Goal: Information Seeking & Learning: Learn about a topic

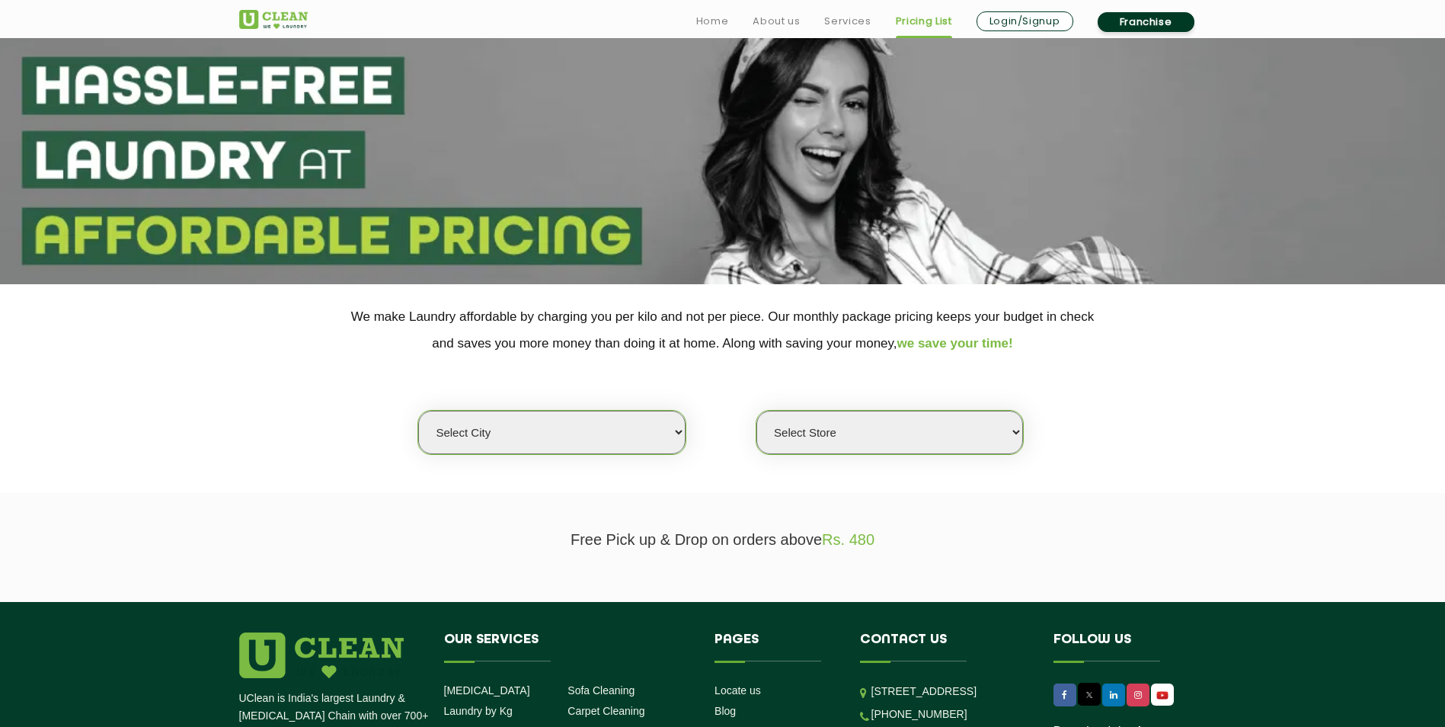
scroll to position [76, 0]
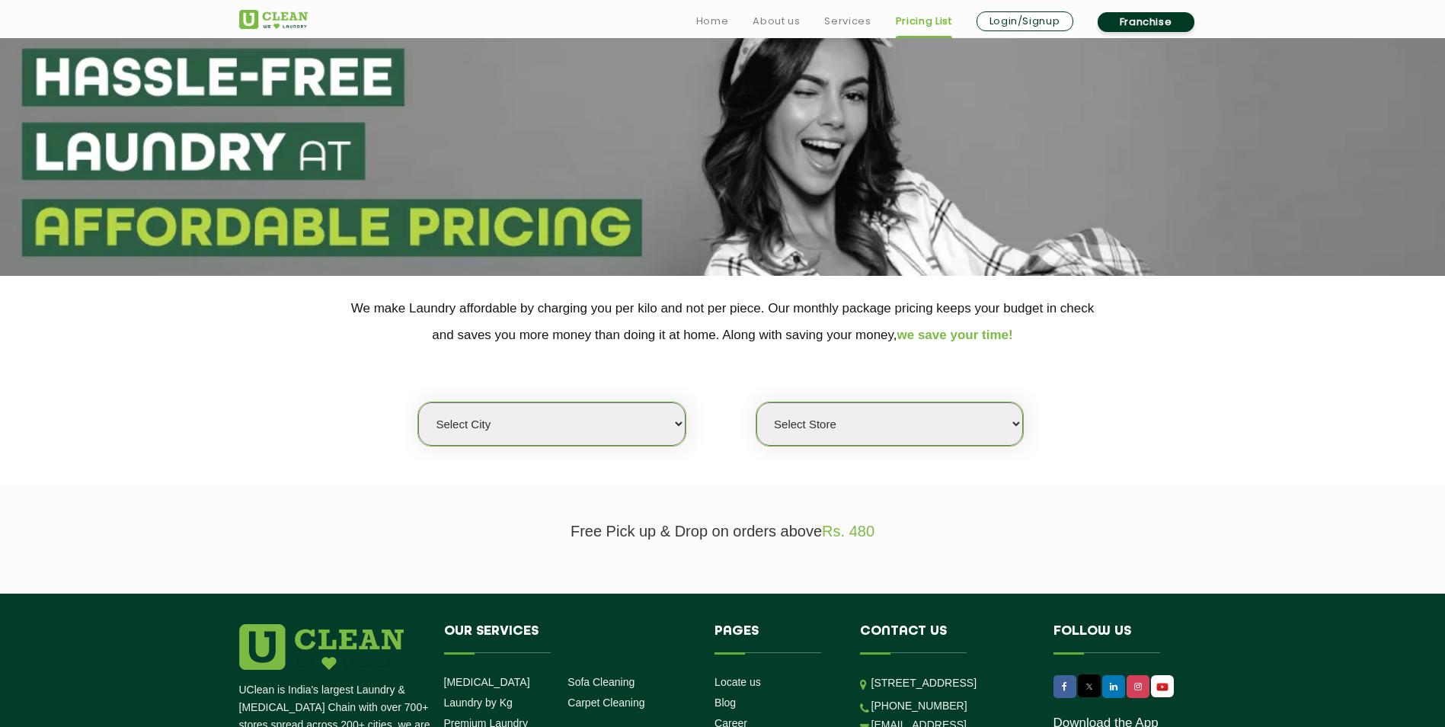
click at [662, 426] on select "Select city [GEOGRAPHIC_DATA] [GEOGRAPHIC_DATA] [GEOGRAPHIC_DATA] [GEOGRAPHIC_D…" at bounding box center [551, 423] width 267 height 43
select select "39"
click at [418, 403] on select "Select city [GEOGRAPHIC_DATA] [GEOGRAPHIC_DATA] [GEOGRAPHIC_DATA] [GEOGRAPHIC_D…" at bounding box center [551, 423] width 267 height 43
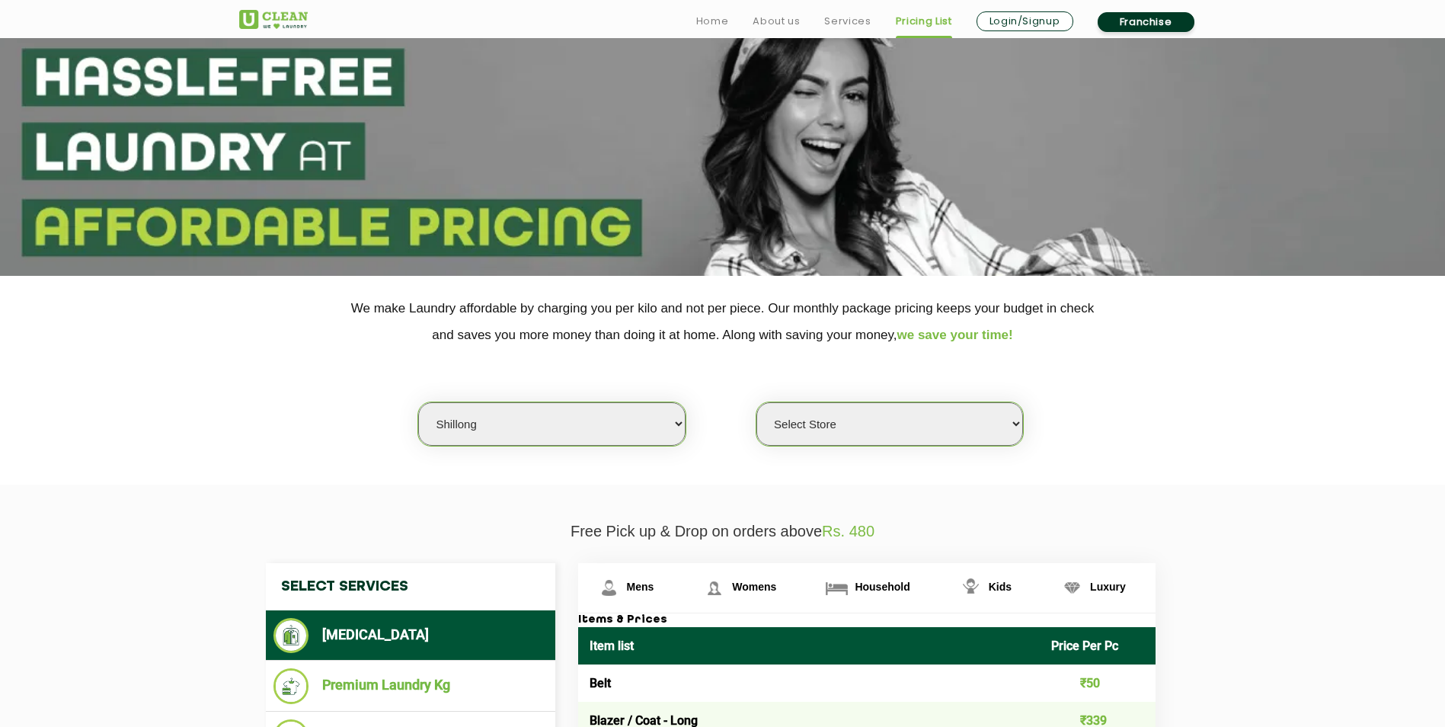
click at [992, 428] on select "Select Store UClean Jaiawa Shillong UClean Rynjah" at bounding box center [890, 423] width 267 height 43
select select "135"
click at [757, 403] on select "Select Store UClean Jaiawa Shillong UClean Rynjah" at bounding box center [890, 423] width 267 height 43
click at [1149, 383] on div "Select city [GEOGRAPHIC_DATA] [GEOGRAPHIC_DATA] [GEOGRAPHIC_DATA] [GEOGRAPHIC_D…" at bounding box center [723, 397] width 990 height 98
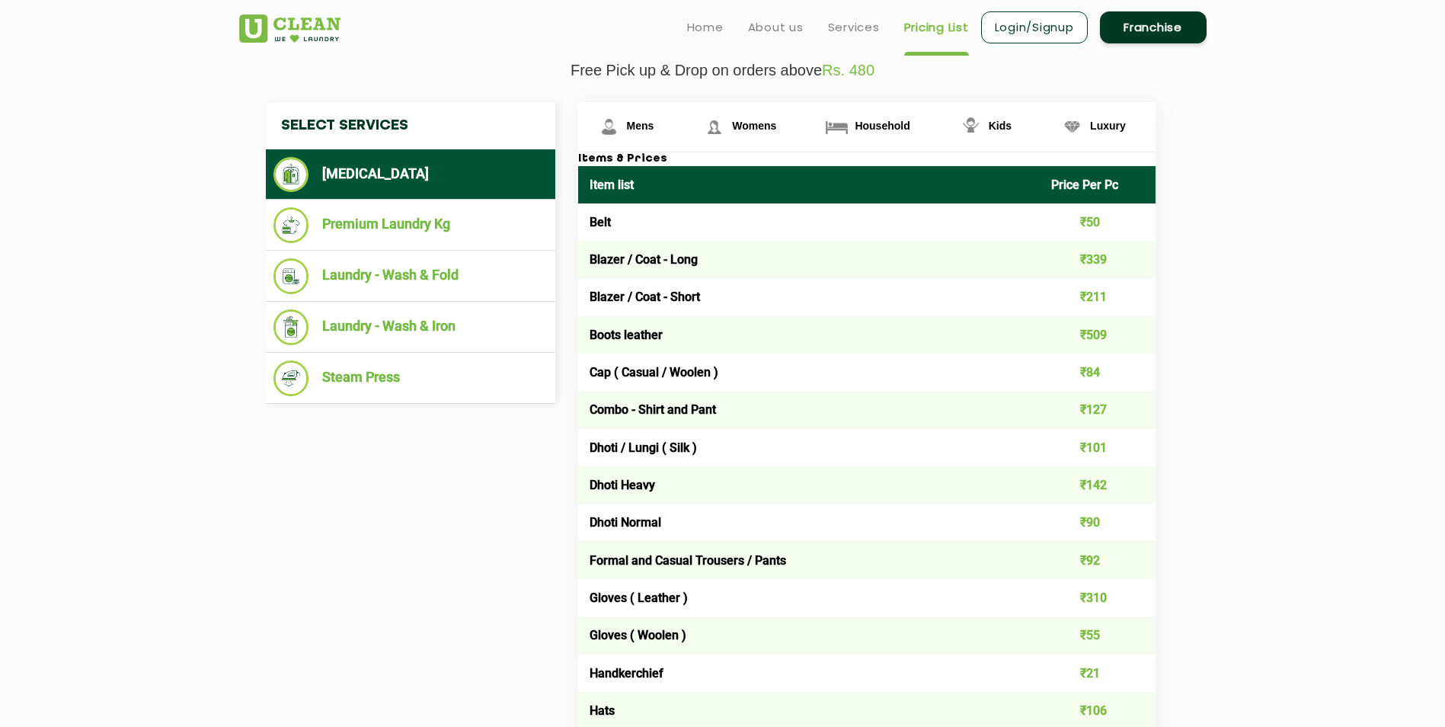
scroll to position [533, 0]
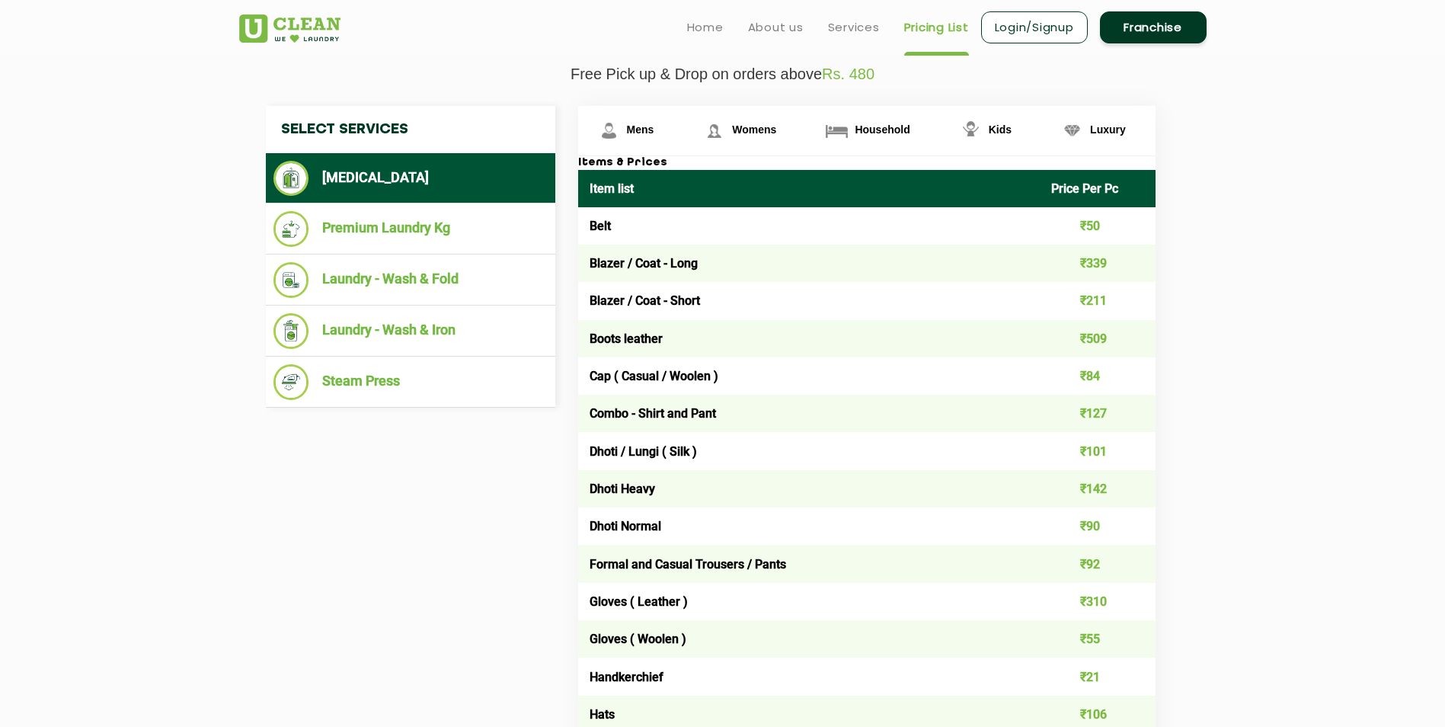
click at [790, 258] on td "Blazer / Coat - Long" at bounding box center [809, 263] width 462 height 37
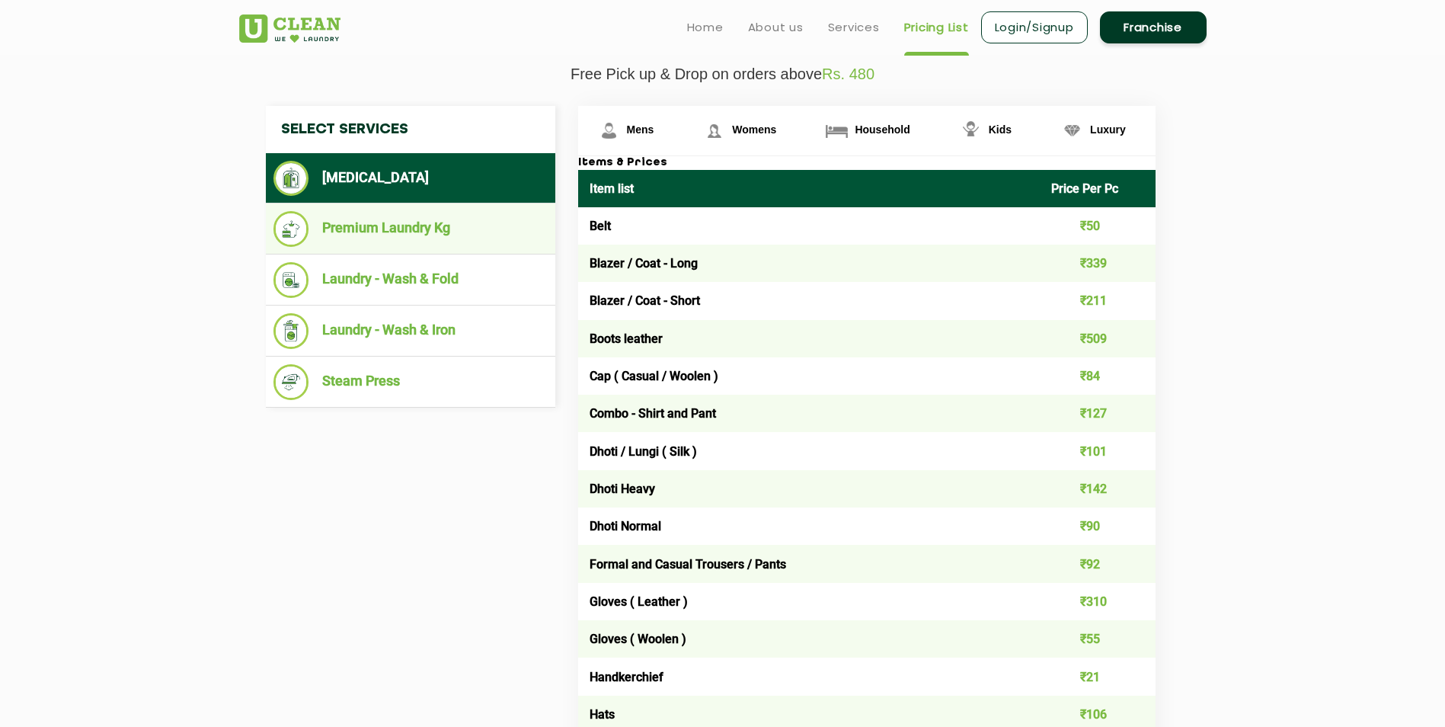
click at [385, 222] on li "Premium Laundry Kg" at bounding box center [411, 229] width 274 height 36
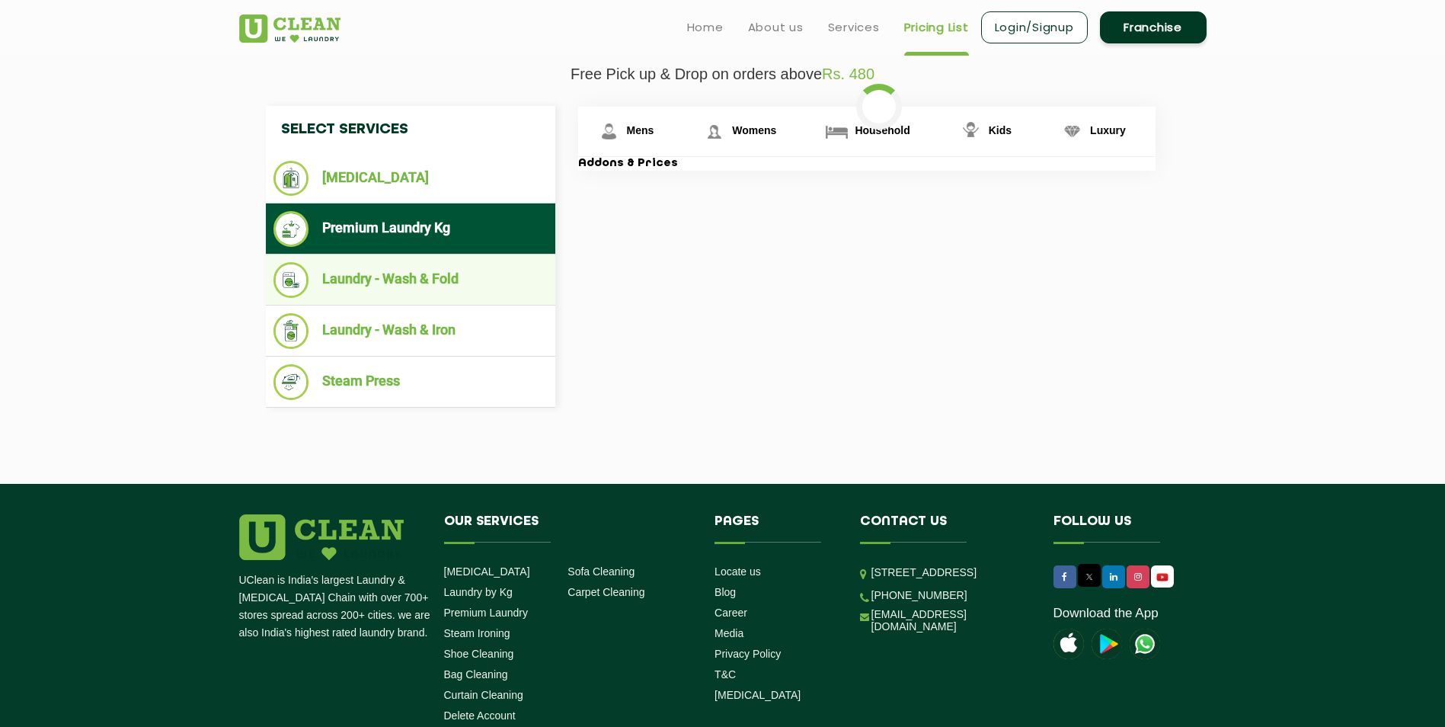
click at [388, 290] on li "Laundry - Wash & Fold" at bounding box center [411, 280] width 274 height 36
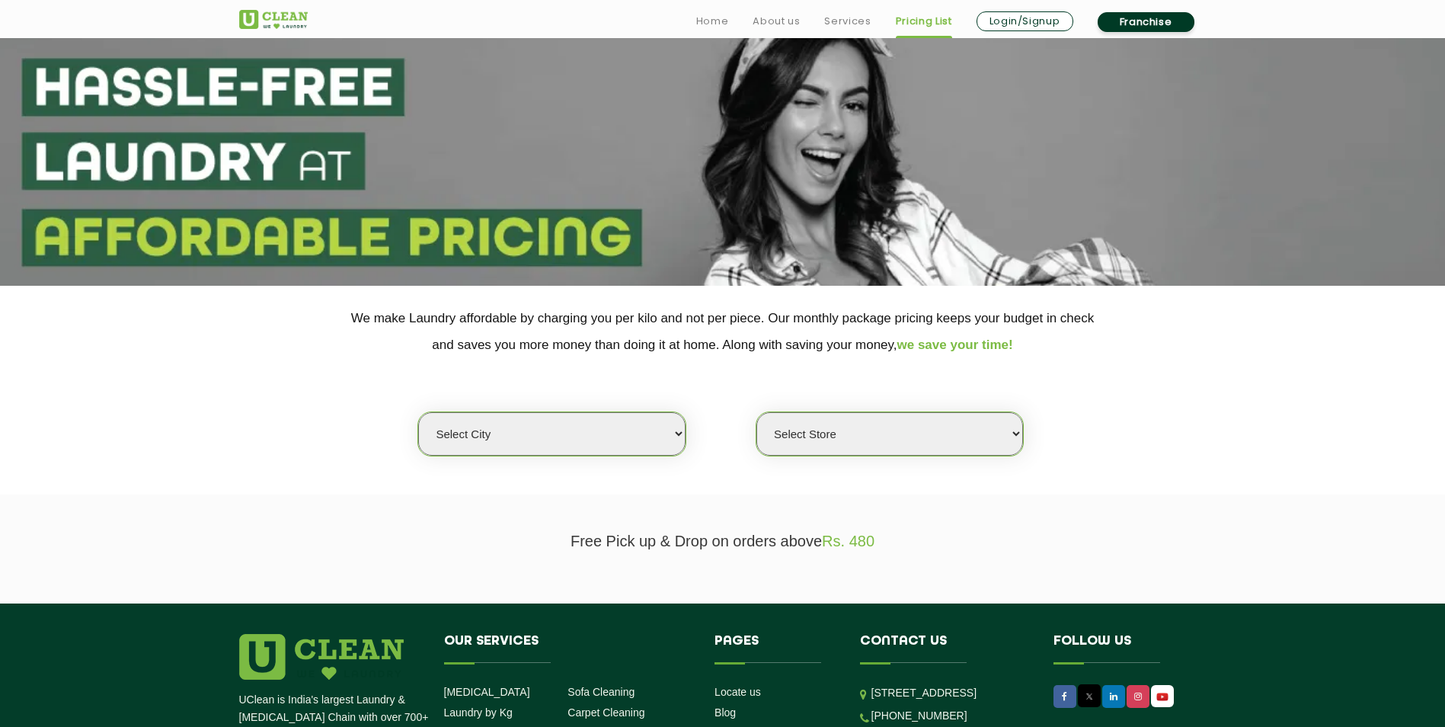
scroll to position [76, 0]
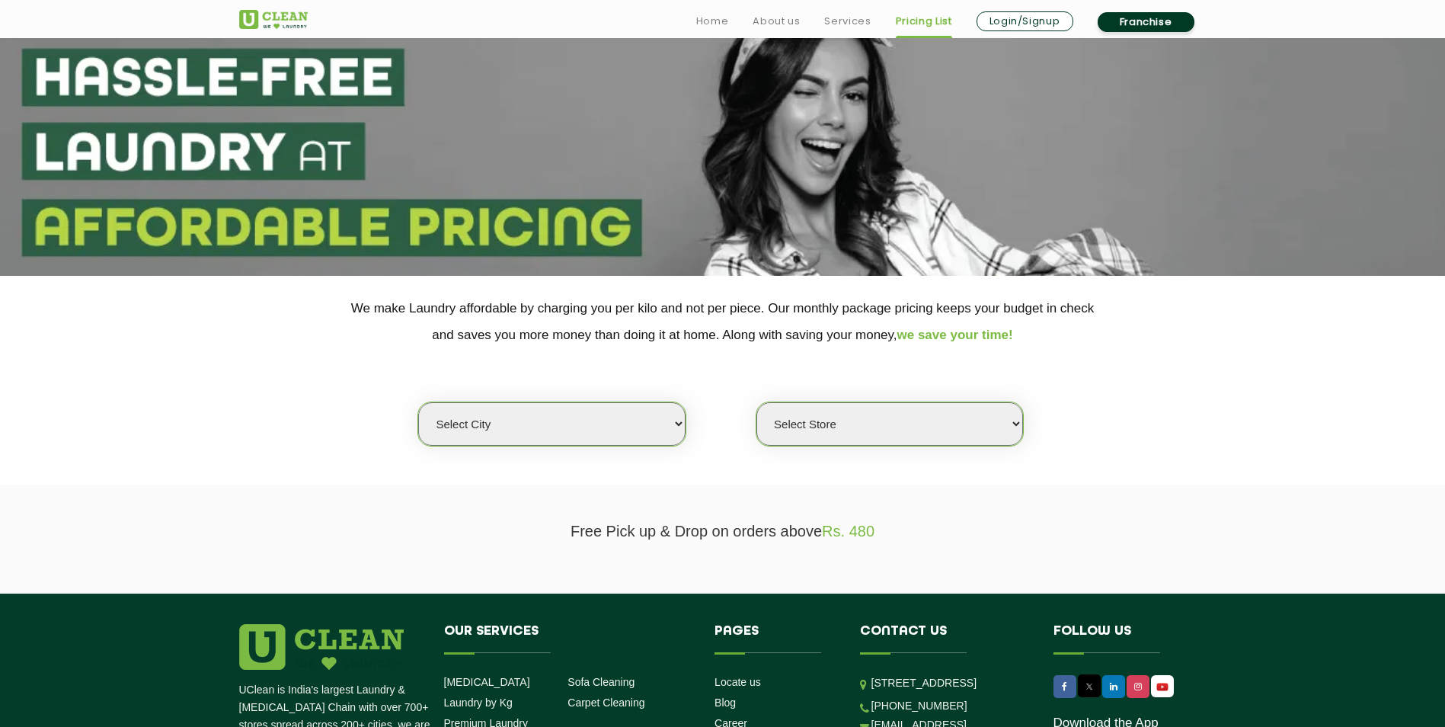
click at [590, 426] on select "Select city" at bounding box center [551, 423] width 267 height 43
click at [418, 403] on select "Select city" at bounding box center [551, 423] width 267 height 43
drag, startPoint x: 893, startPoint y: 410, endPoint x: 1016, endPoint y: 402, distance: 122.9
click at [904, 409] on select "Select Store" at bounding box center [890, 423] width 267 height 43
click at [757, 403] on select "Select Store" at bounding box center [890, 423] width 267 height 43
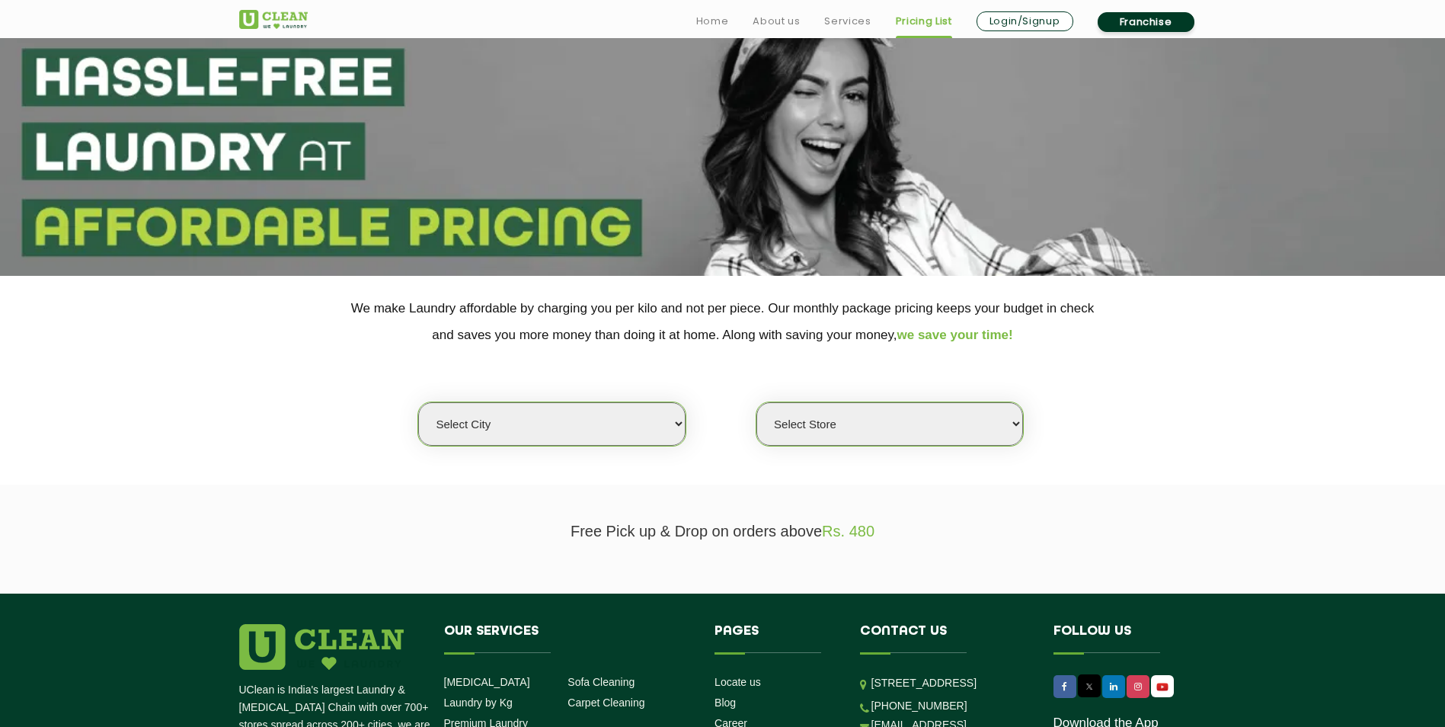
drag, startPoint x: 476, startPoint y: 421, endPoint x: 394, endPoint y: 429, distance: 82.7
click at [476, 421] on select "Select city" at bounding box center [551, 423] width 267 height 43
click at [418, 403] on select "Select city" at bounding box center [551, 423] width 267 height 43
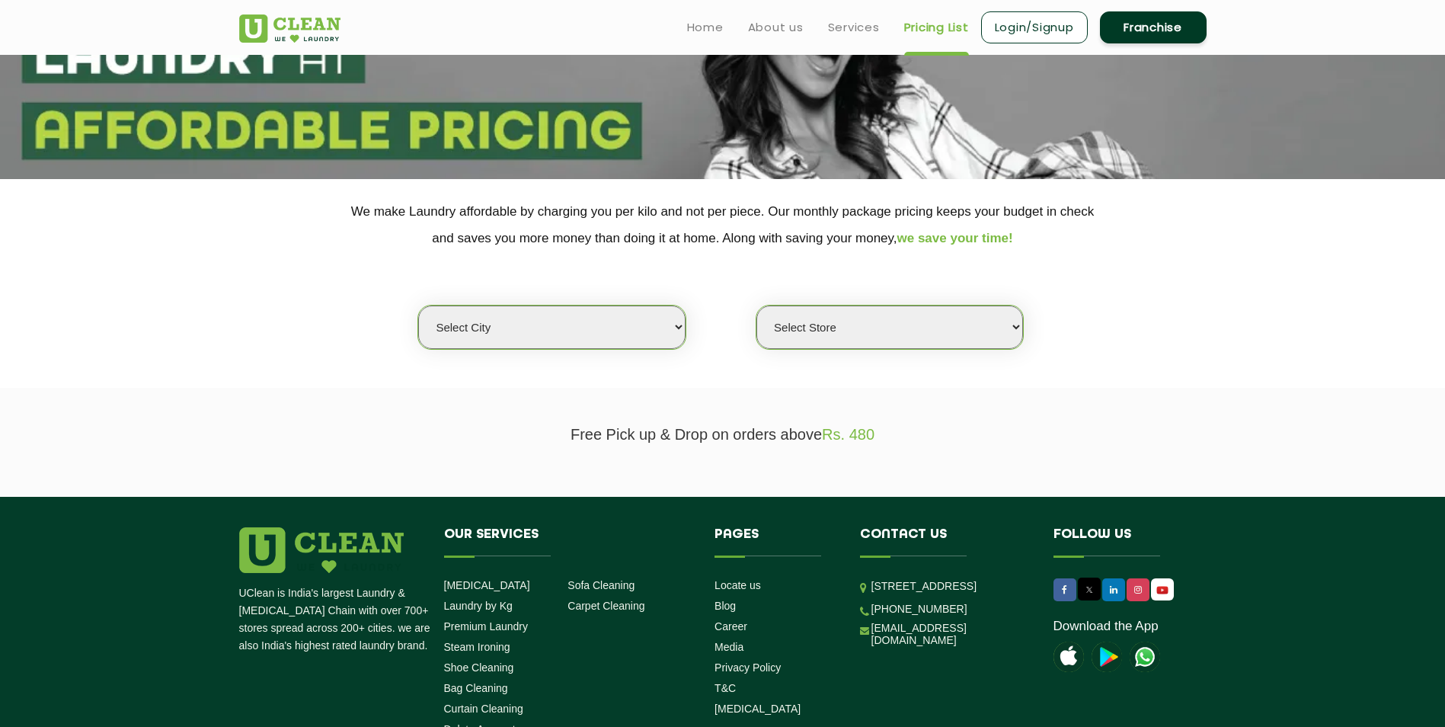
scroll to position [0, 0]
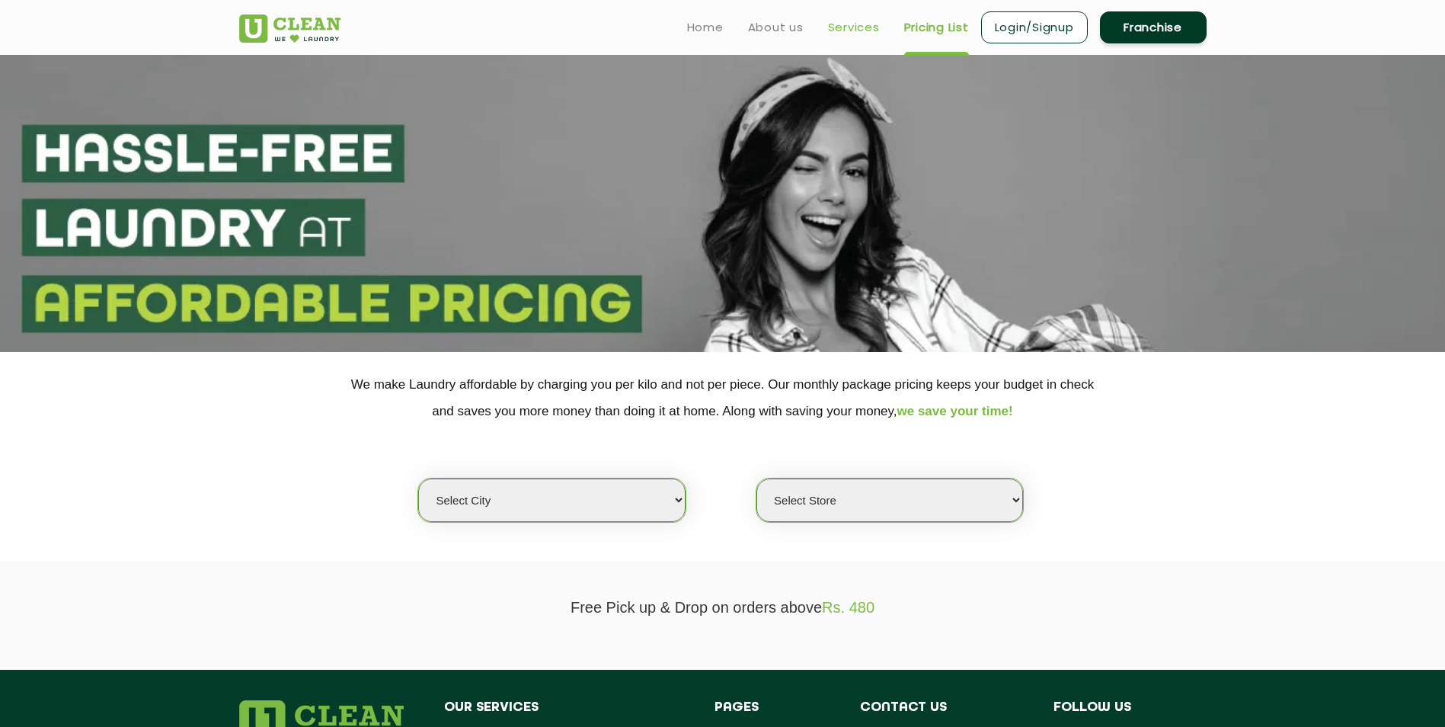
click at [841, 24] on link "Services" at bounding box center [854, 27] width 52 height 18
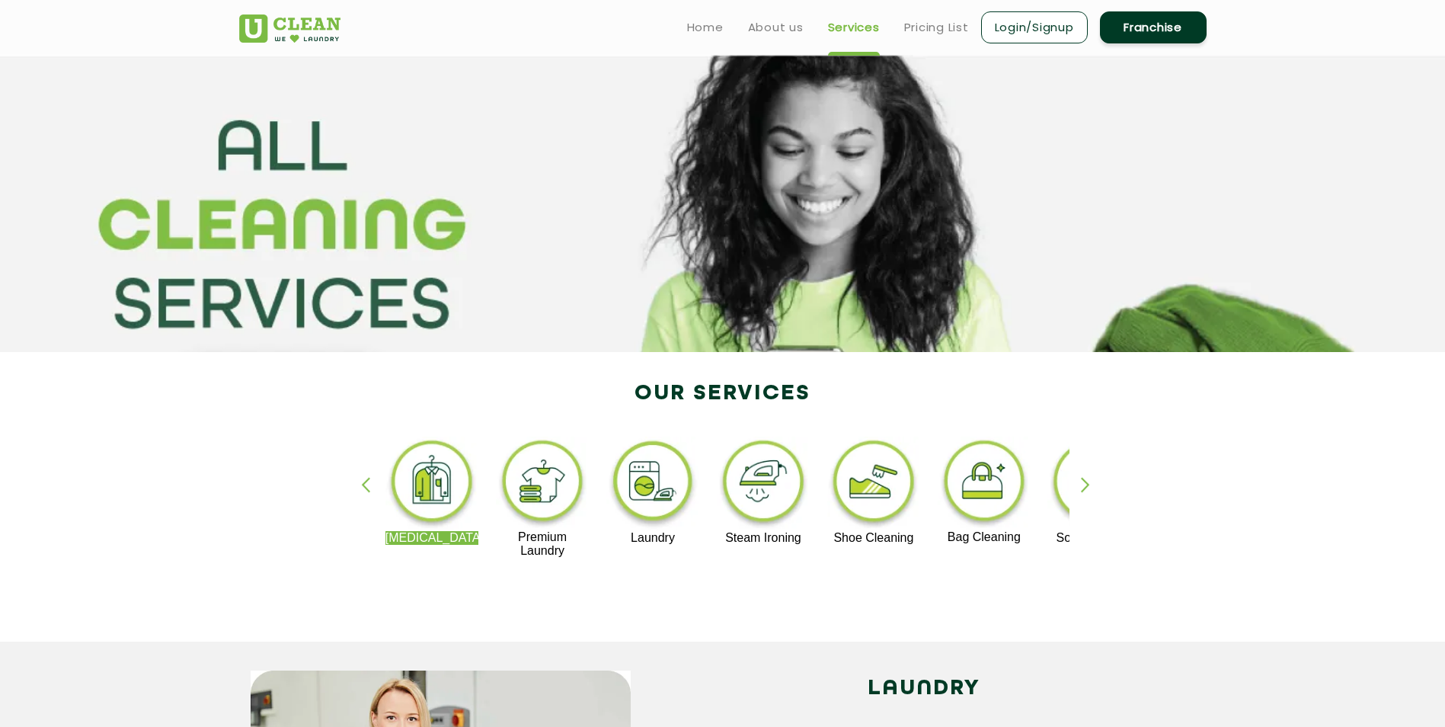
click at [598, 581] on div "[MEDICAL_DATA] Premium Laundry Laundry Steam Ironing Shoe Cleaning Bag Cleaning…" at bounding box center [723, 504] width 990 height 274
click at [1088, 477] on div "button" at bounding box center [1092, 498] width 23 height 42
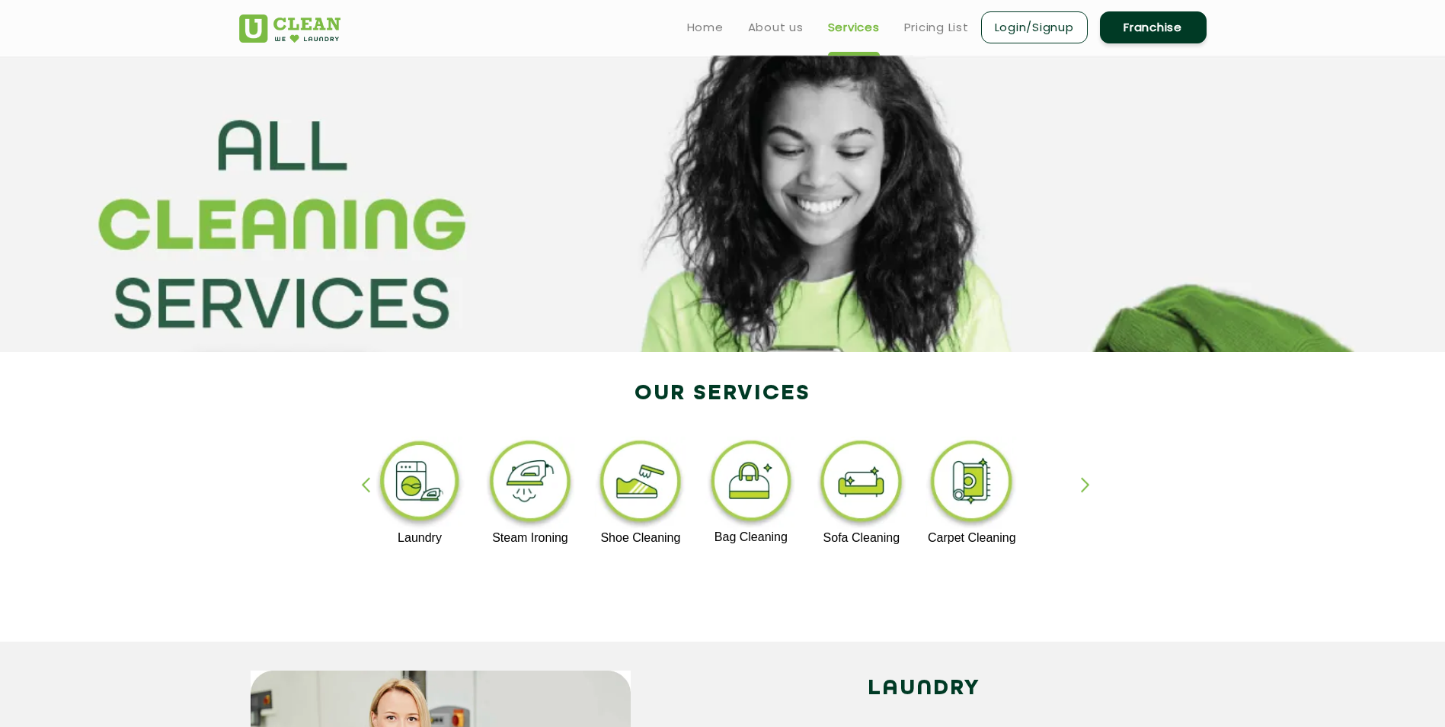
click at [1088, 477] on div "button" at bounding box center [1092, 498] width 23 height 42
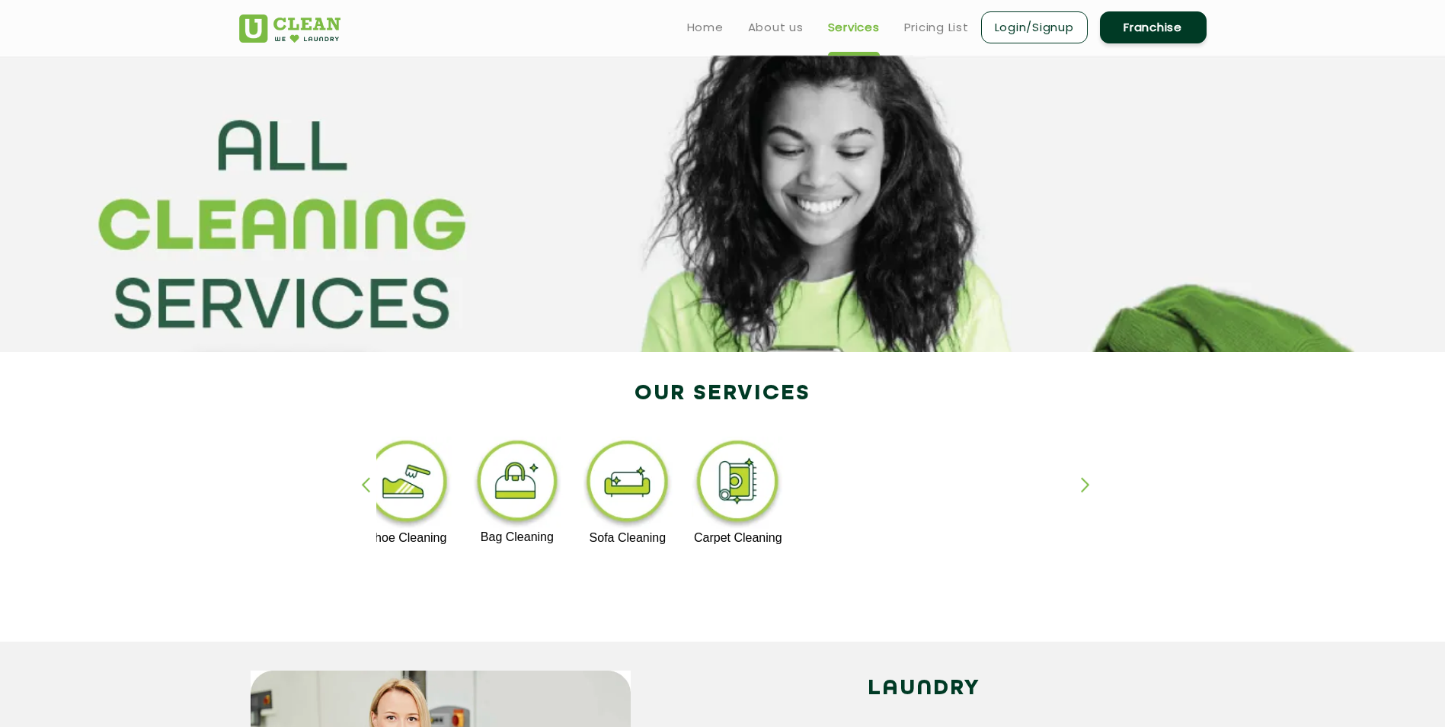
click at [361, 478] on div "button" at bounding box center [372, 498] width 23 height 42
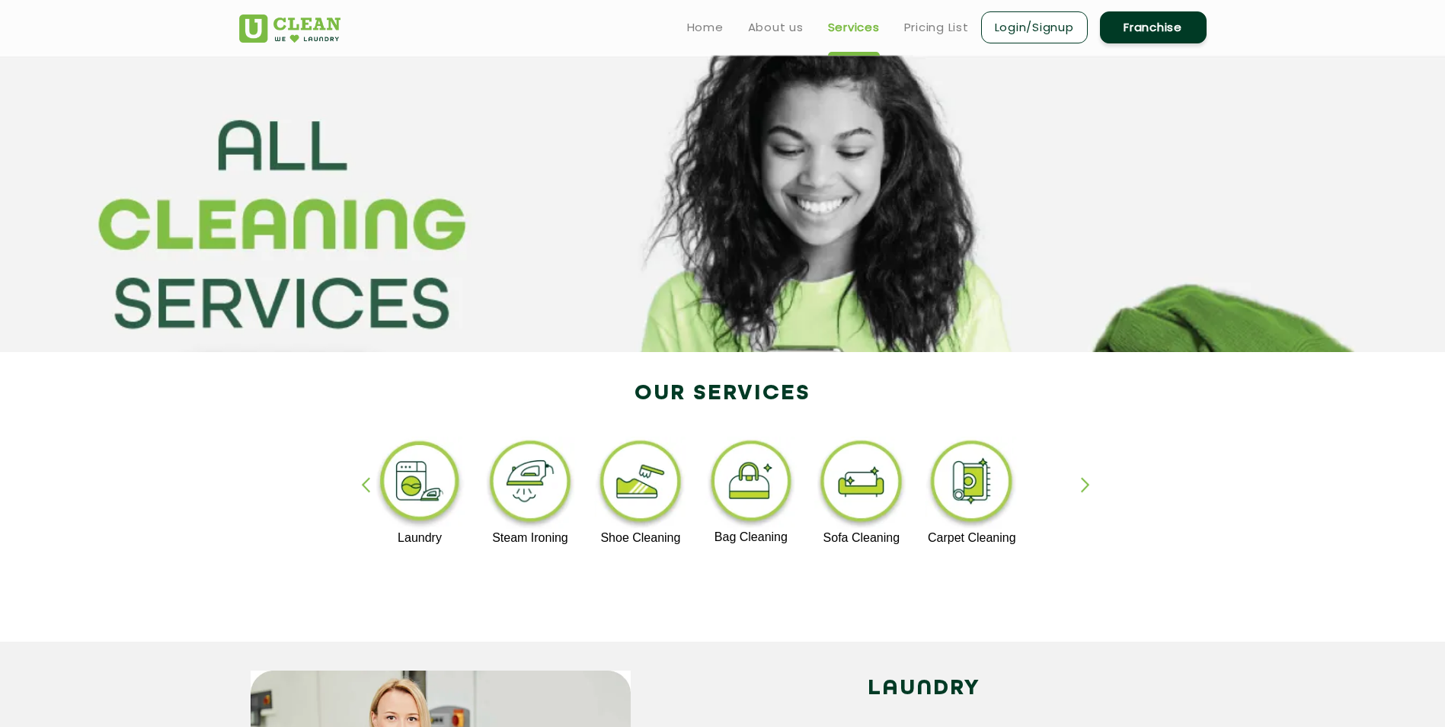
click at [365, 481] on div "button" at bounding box center [372, 498] width 23 height 42
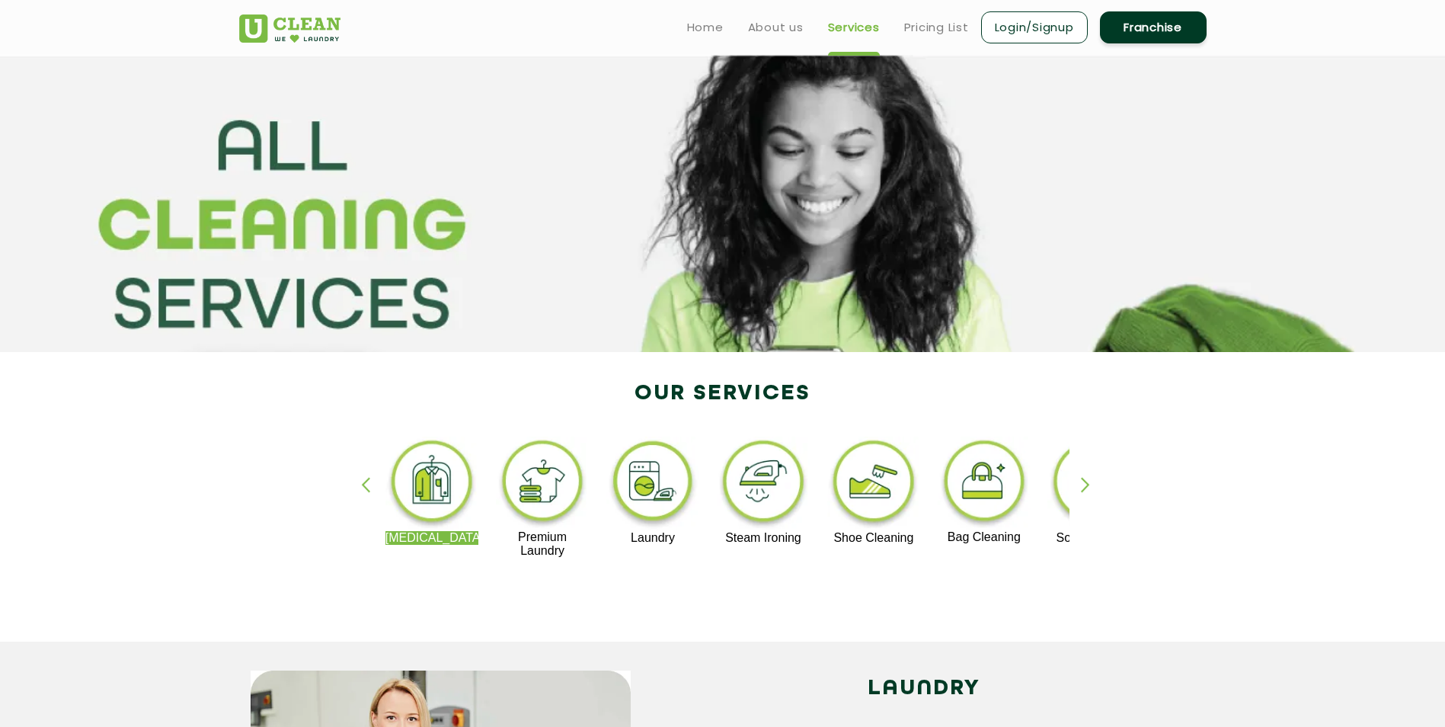
click at [365, 481] on div "button" at bounding box center [372, 498] width 23 height 42
click at [1084, 477] on div "button" at bounding box center [1092, 498] width 23 height 42
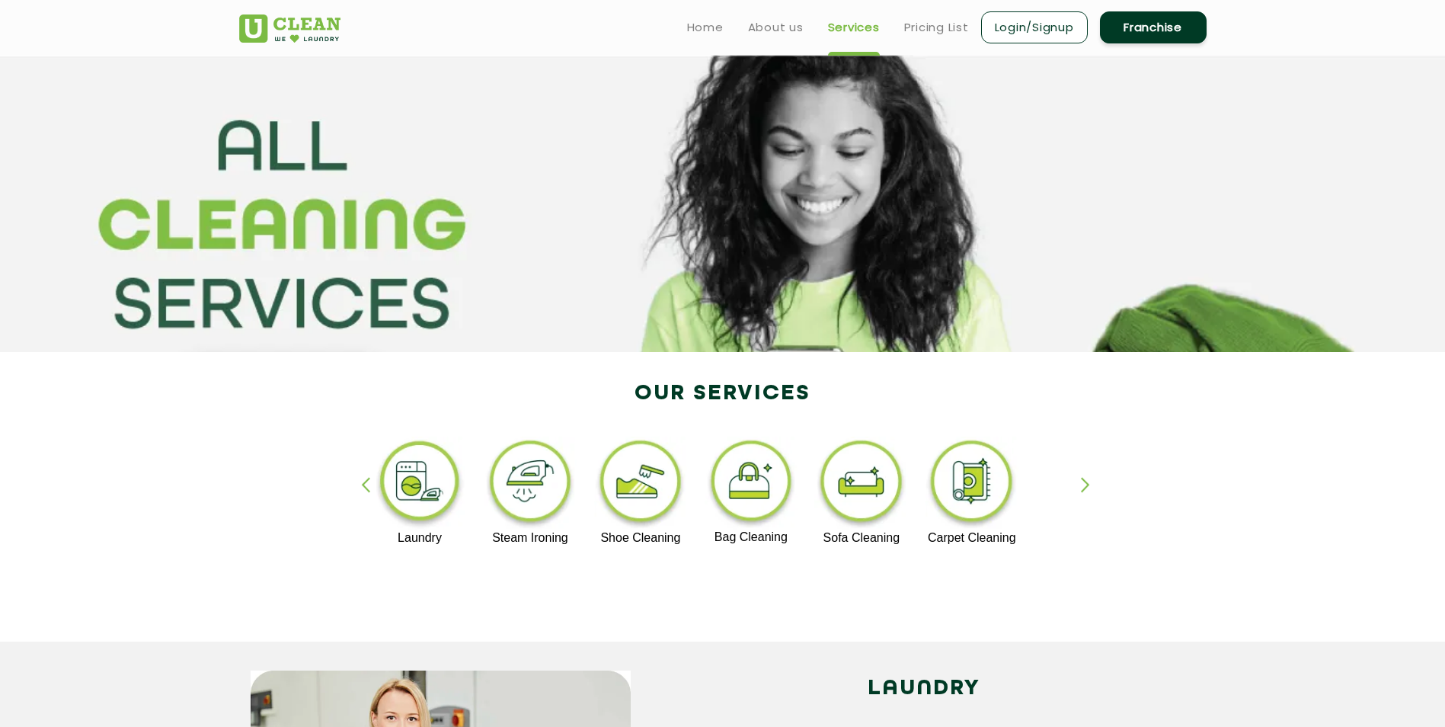
click at [631, 471] on img at bounding box center [641, 484] width 94 height 94
